Goal: Task Accomplishment & Management: Complete application form

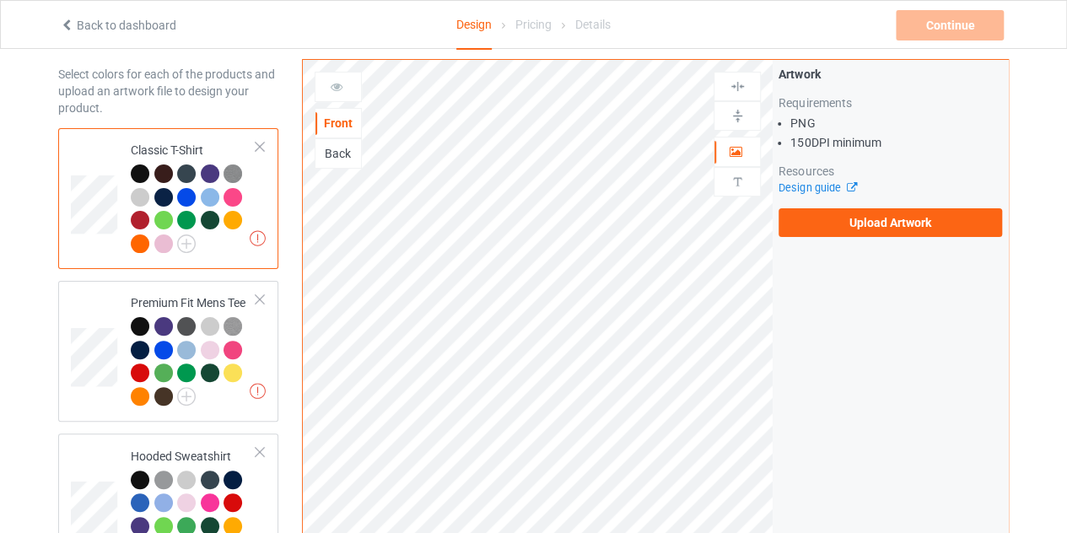
scroll to position [68, 0]
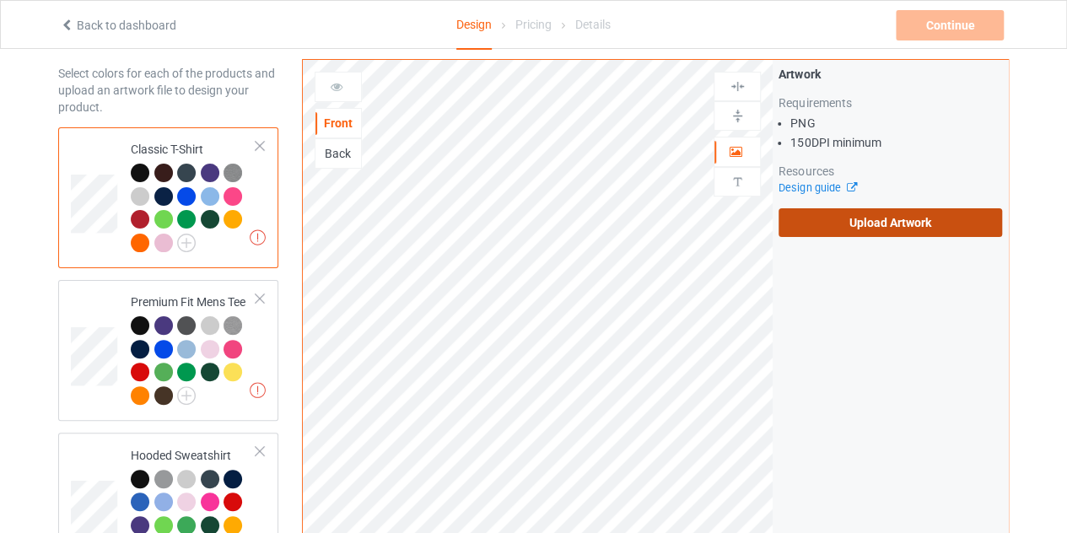
click at [898, 219] on label "Upload Artwork" at bounding box center [891, 222] width 224 height 29
click at [0, 0] on input "Upload Artwork" at bounding box center [0, 0] width 0 height 0
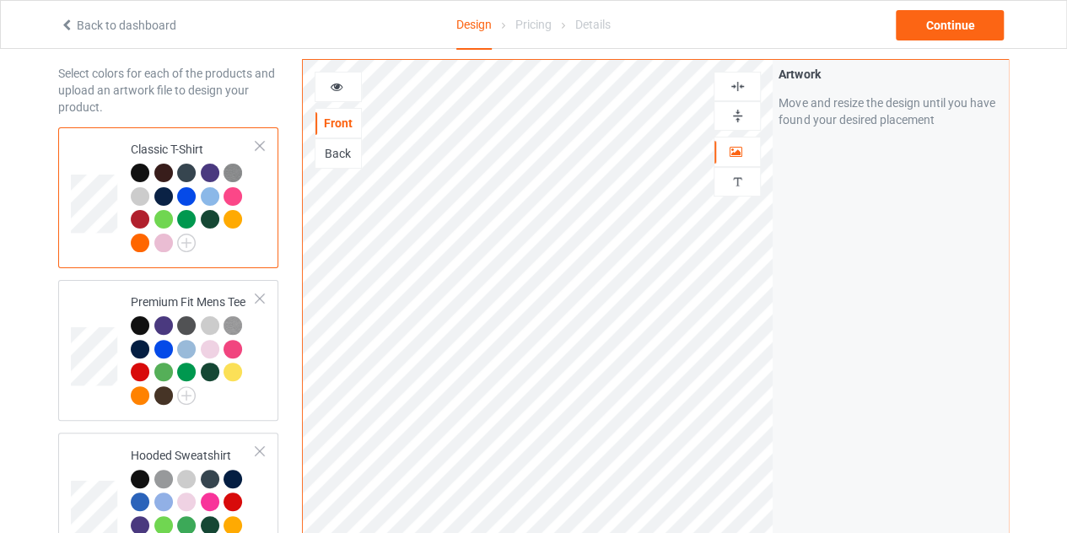
click at [342, 81] on icon at bounding box center [337, 84] width 14 height 12
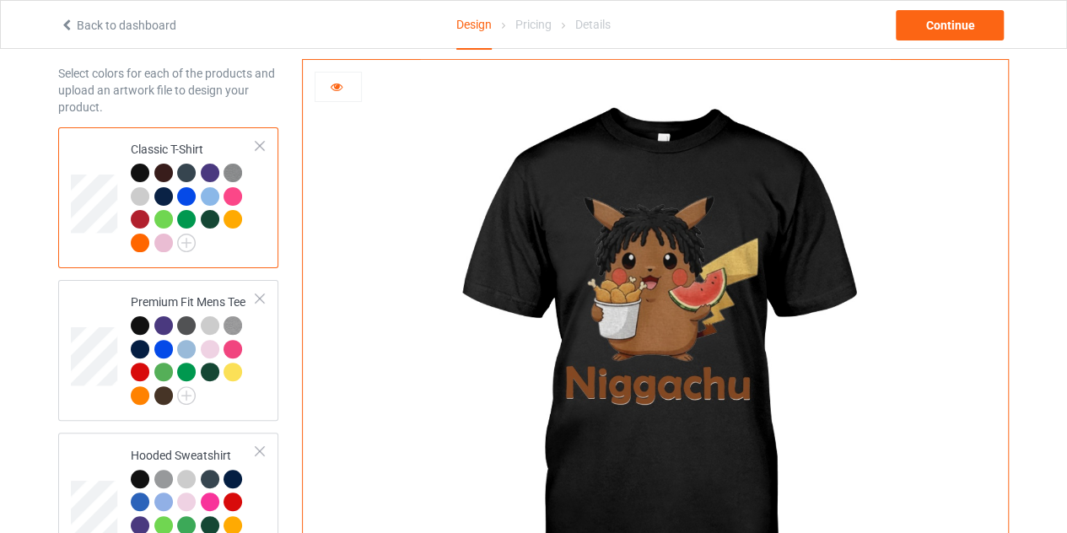
click at [330, 82] on icon at bounding box center [337, 84] width 14 height 12
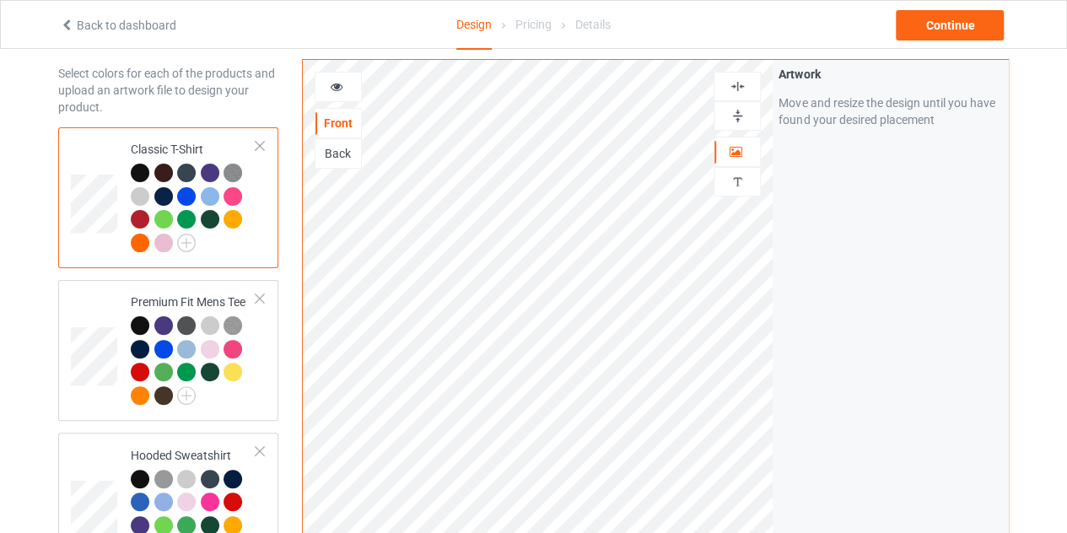
click at [737, 84] on img at bounding box center [738, 86] width 16 height 16
click at [935, 27] on div "Continue" at bounding box center [950, 25] width 108 height 30
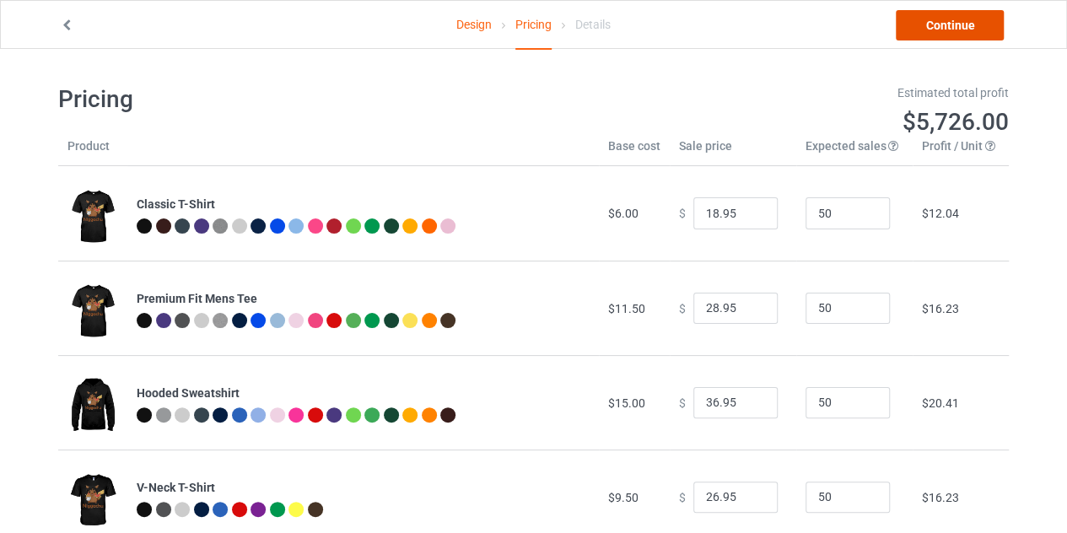
click at [935, 25] on link "Continue" at bounding box center [950, 25] width 108 height 30
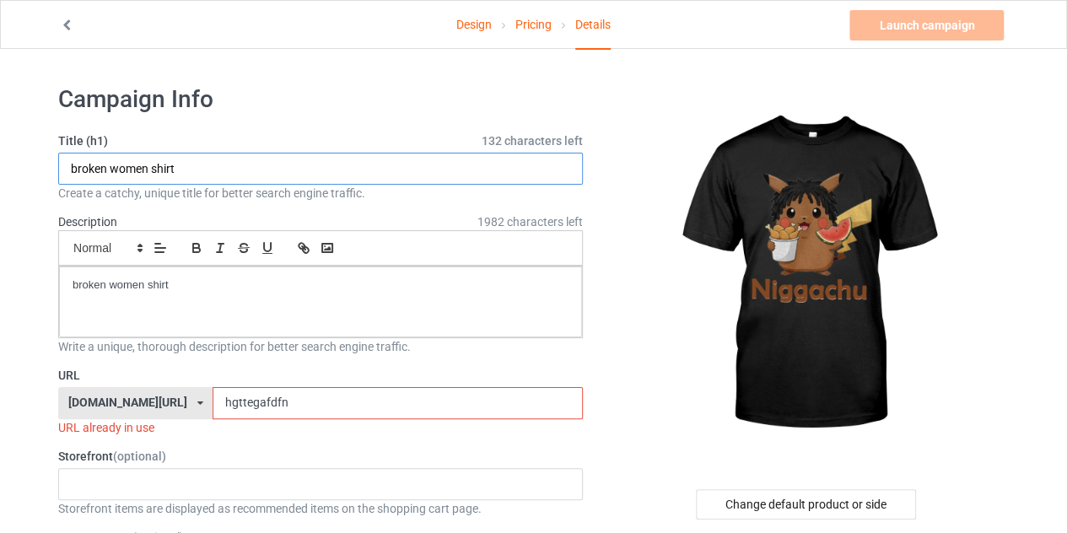
drag, startPoint x: 149, startPoint y: 170, endPoint x: 77, endPoint y: 170, distance: 71.7
click at [77, 170] on input "broken women shirt" at bounding box center [320, 169] width 525 height 32
type input "shirt"
click at [171, 171] on input "shirt" at bounding box center [320, 169] width 525 height 32
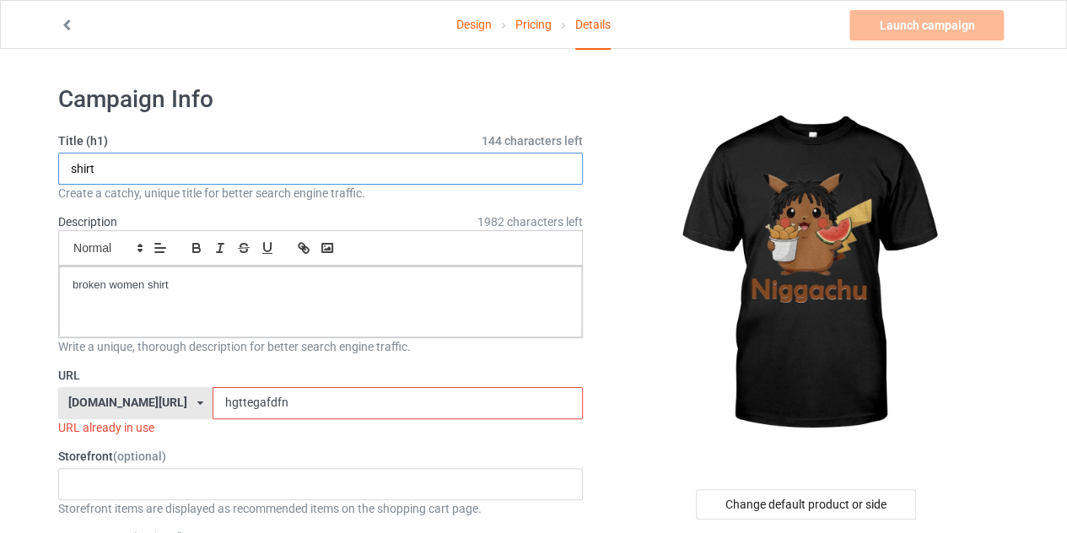
click at [171, 171] on input "shirt" at bounding box center [320, 169] width 525 height 32
click at [164, 169] on input "limited edition" at bounding box center [320, 169] width 525 height 32
type input "limited edition"
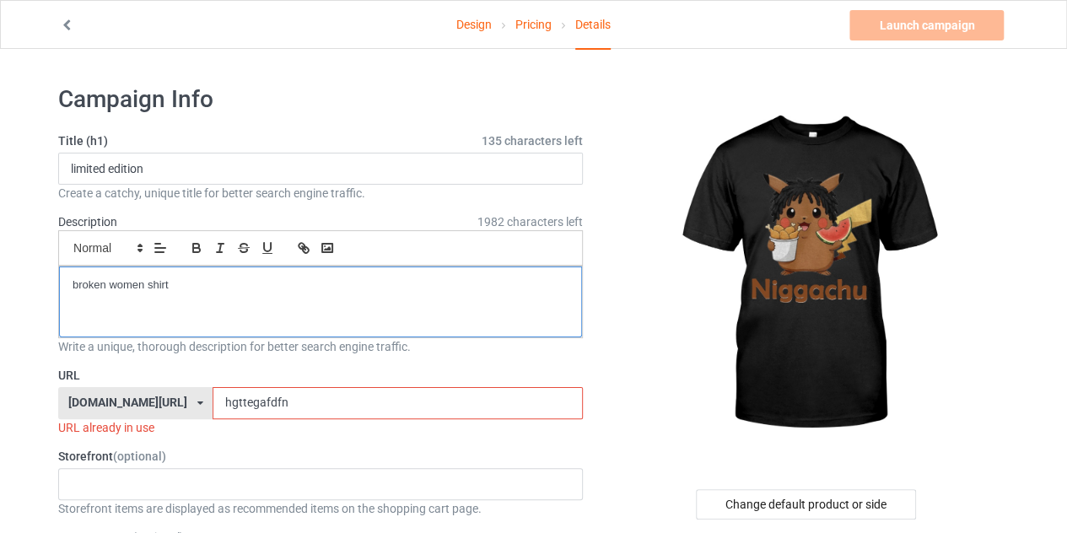
click at [219, 305] on div "broken women shirt" at bounding box center [320, 302] width 523 height 71
click at [270, 394] on input "hgttegafdfn" at bounding box center [398, 403] width 370 height 32
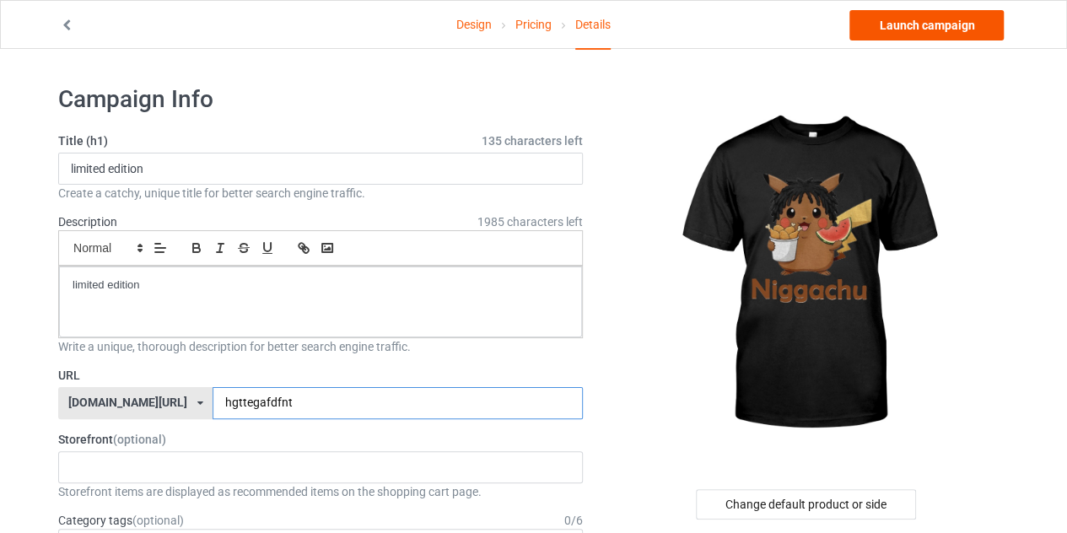
type input "hgttegafdfnt"
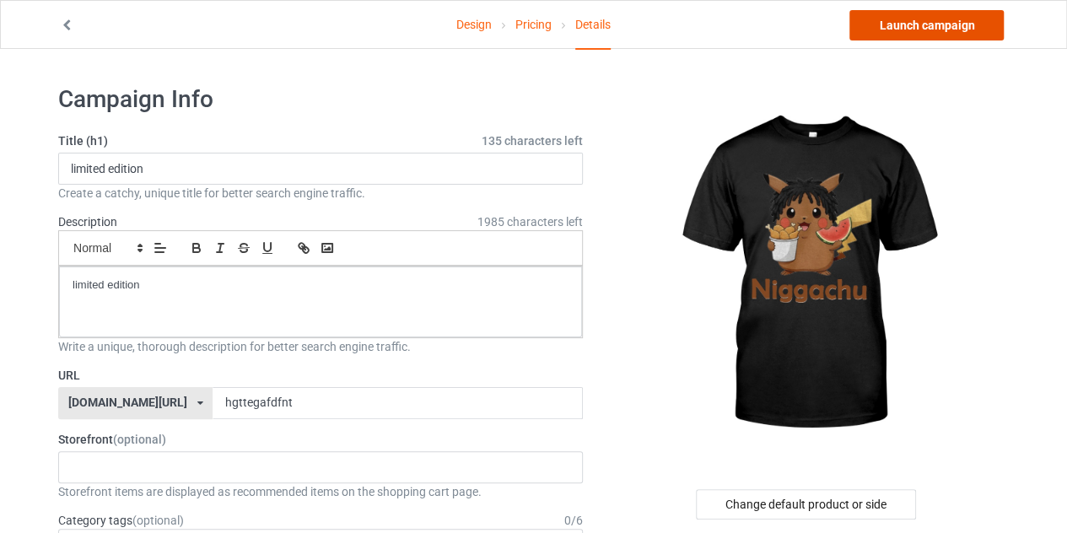
click at [915, 21] on link "Launch campaign" at bounding box center [927, 25] width 154 height 30
